Goal: Obtain resource: Download file/media

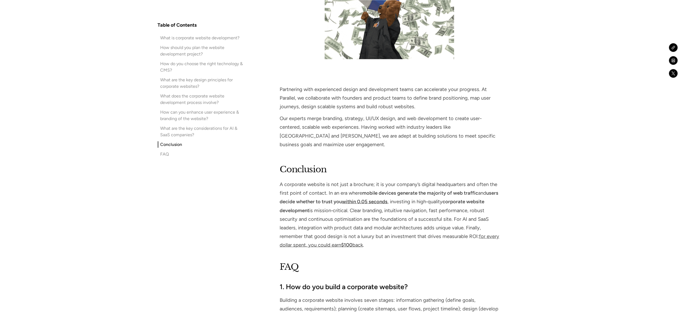
scroll to position [4769, 0]
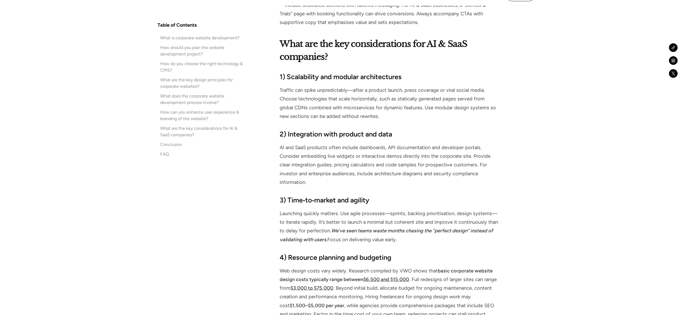
scroll to position [4321, 0]
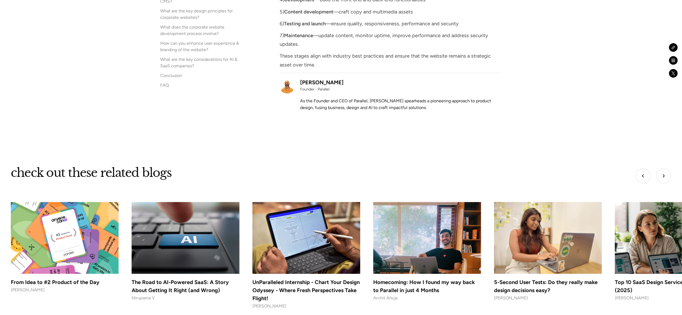
scroll to position [5352, 0]
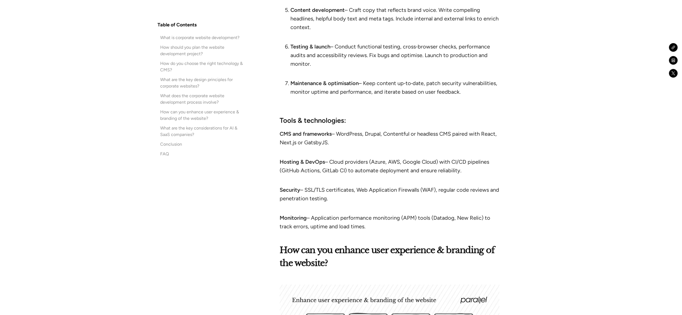
scroll to position [3682, 0]
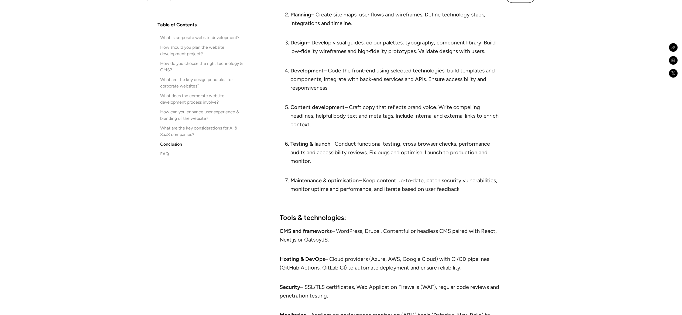
scroll to position [3585, 0]
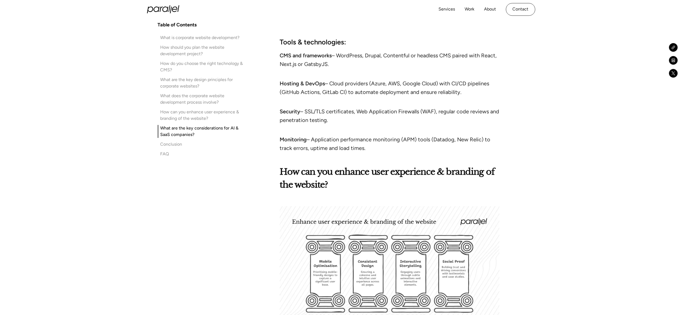
scroll to position [3698, 0]
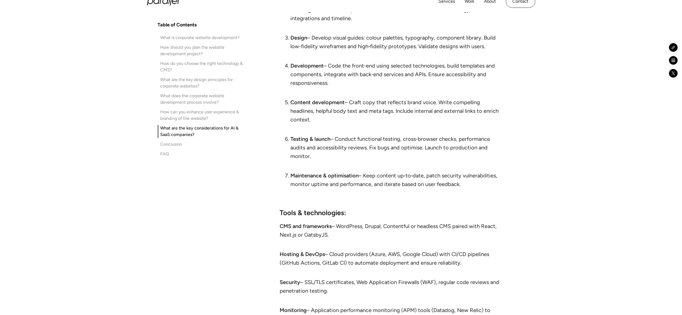
scroll to position [3590, 0]
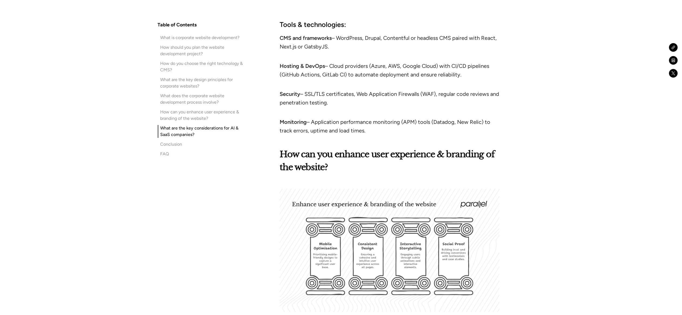
scroll to position [3782, 0]
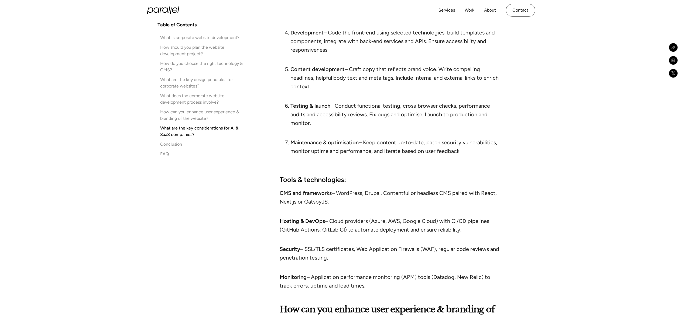
scroll to position [3620, 0]
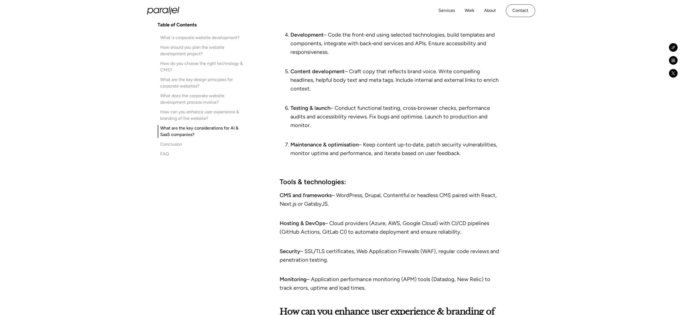
scroll to position [3620, 0]
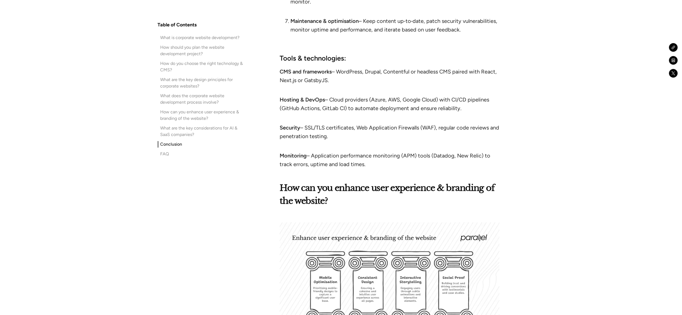
scroll to position [3744, 0]
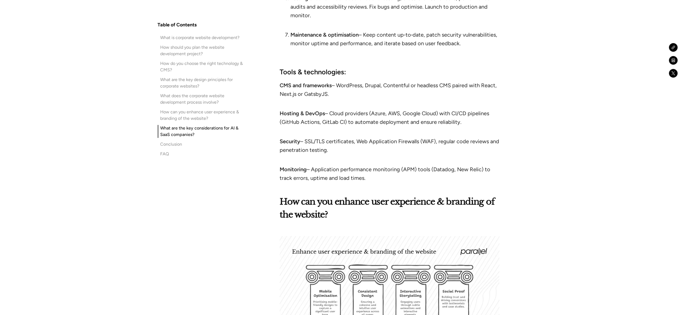
scroll to position [3731, 0]
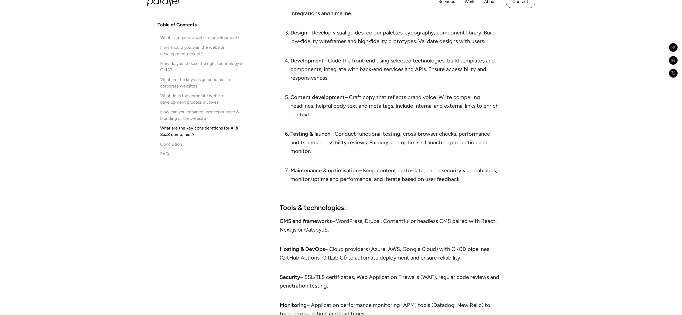
scroll to position [3595, 0]
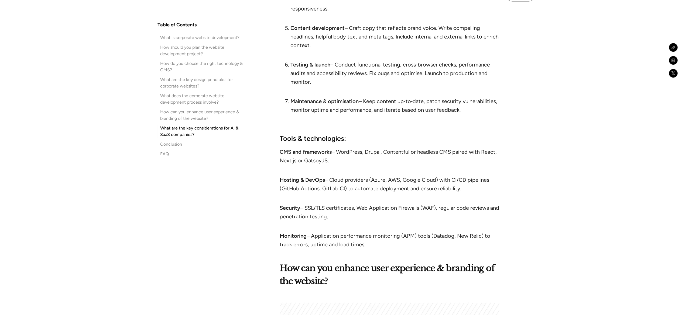
scroll to position [3664, 0]
drag, startPoint x: 381, startPoint y: 148, endPoint x: 392, endPoint y: 139, distance: 15.3
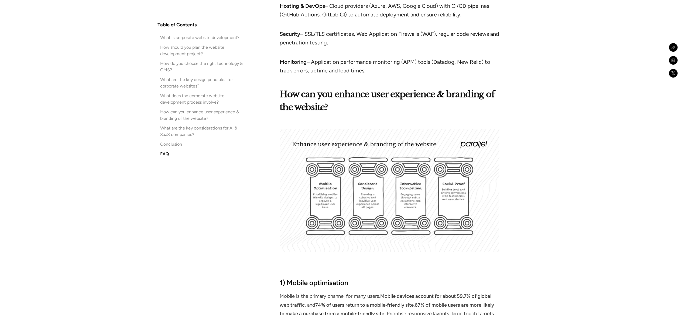
scroll to position [3854, 0]
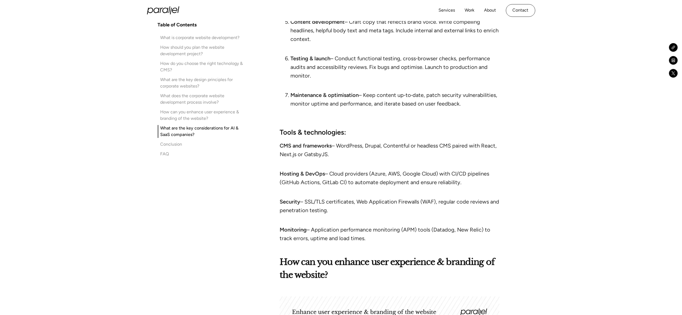
scroll to position [3640, 0]
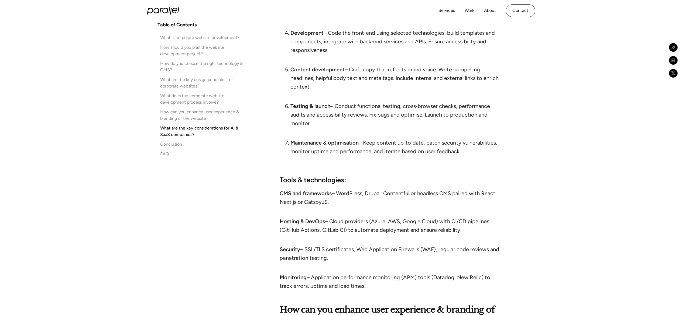
scroll to position [3621, 0]
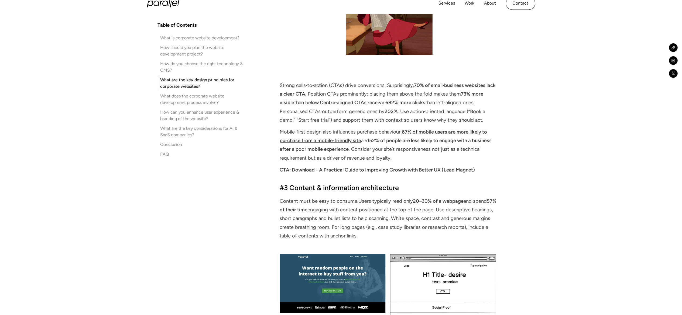
scroll to position [2294, 0]
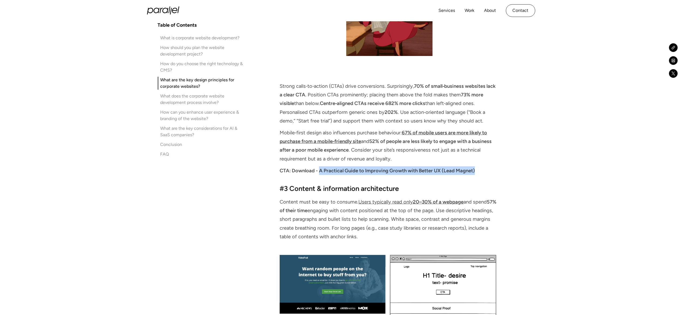
drag, startPoint x: 319, startPoint y: 163, endPoint x: 479, endPoint y: 160, distance: 160.7
click at [479, 167] on p "CTA: Download - A Practical Guide to Improving Growth with Better UX (Lead Magn…" at bounding box center [389, 171] width 219 height 9
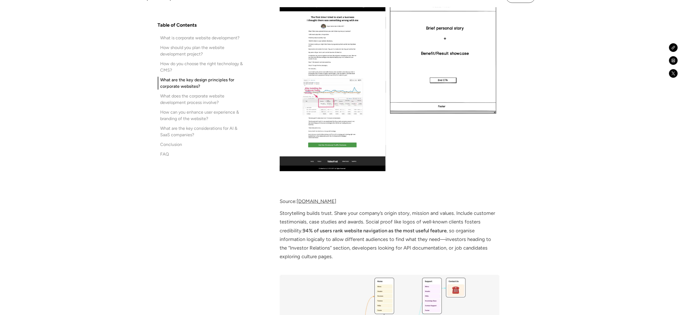
scroll to position [2597, 0]
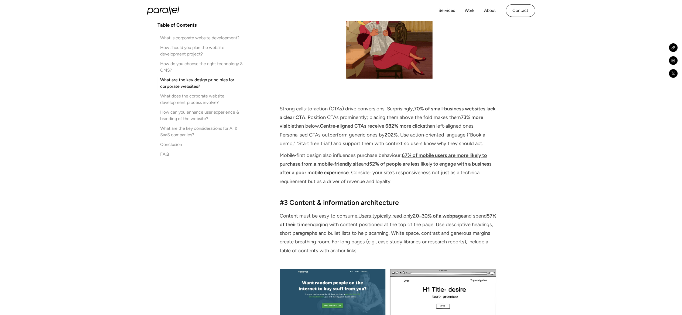
scroll to position [2269, 0]
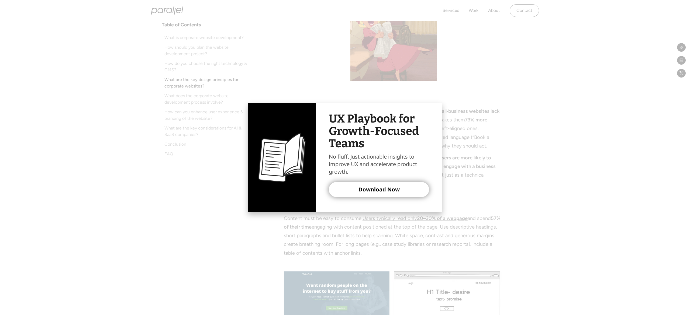
click at [373, 195] on button "Download Now" at bounding box center [379, 189] width 100 height 15
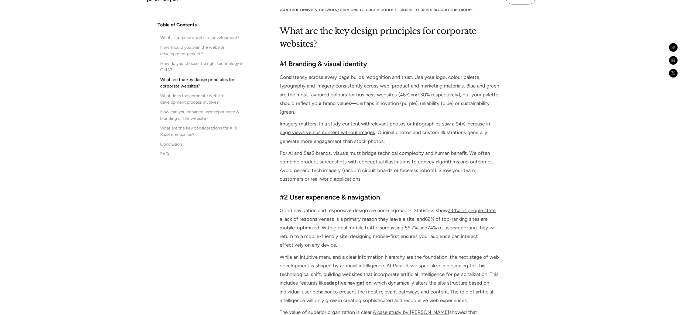
scroll to position [1860, 0]
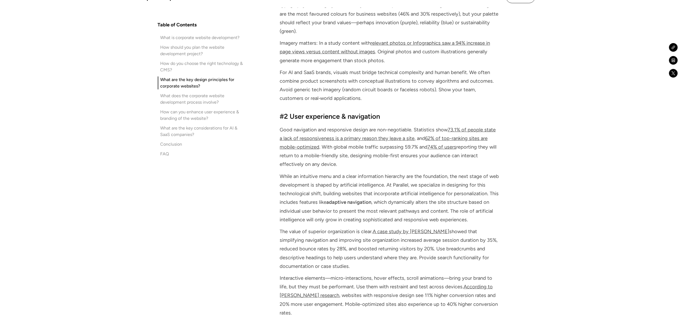
scroll to position [1942, 0]
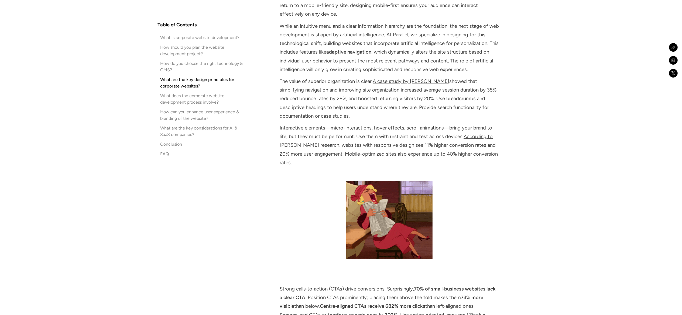
scroll to position [2091, 0]
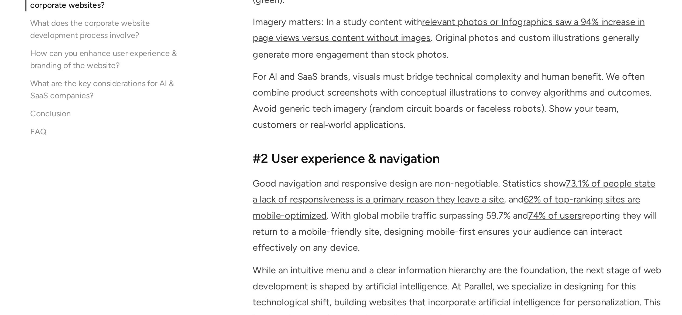
scroll to position [1888, 0]
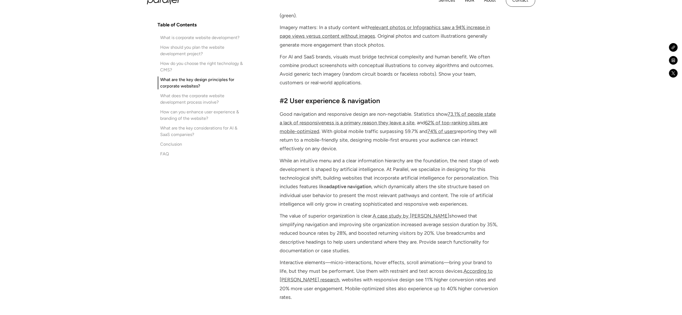
scroll to position [1958, 0]
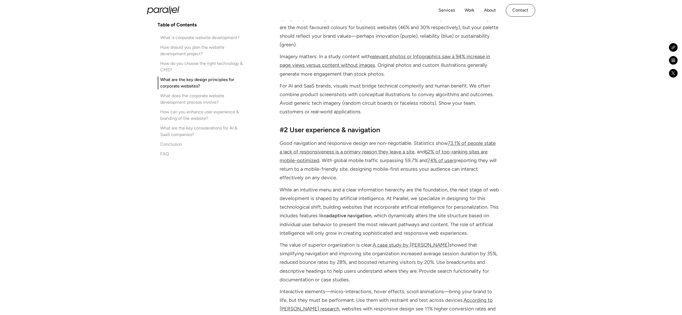
scroll to position [1926, 0]
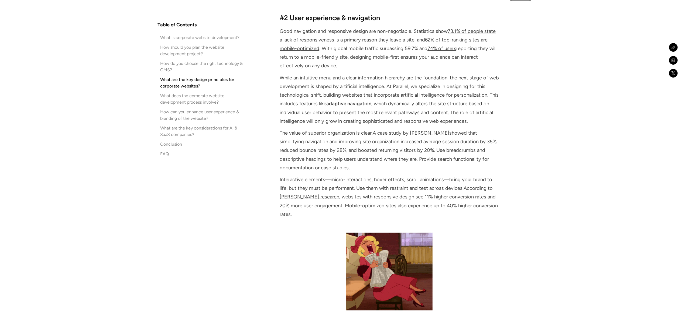
scroll to position [2042, 0]
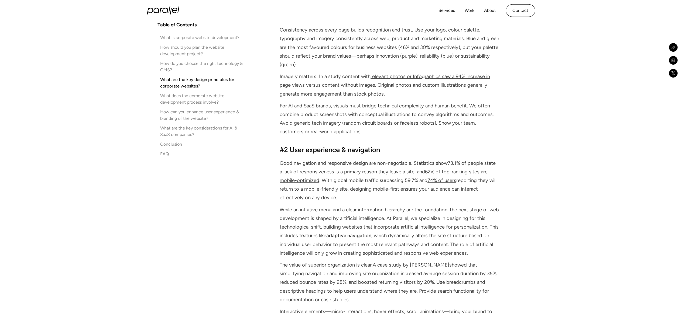
scroll to position [1906, 0]
